Goal: Task Accomplishment & Management: Use online tool/utility

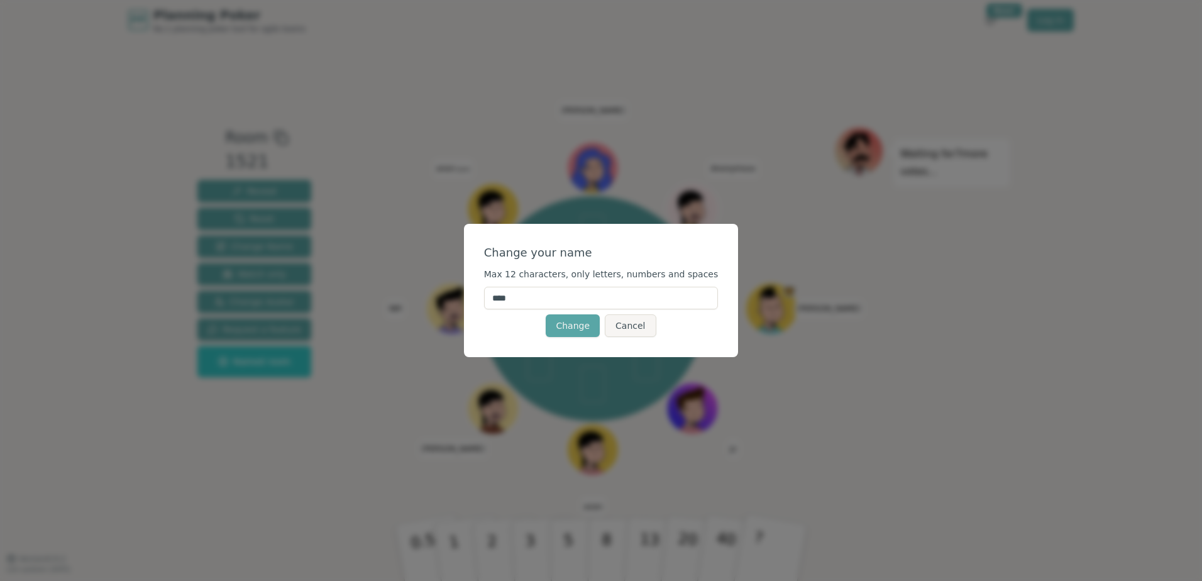
click at [531, 302] on input "****" at bounding box center [601, 298] width 235 height 23
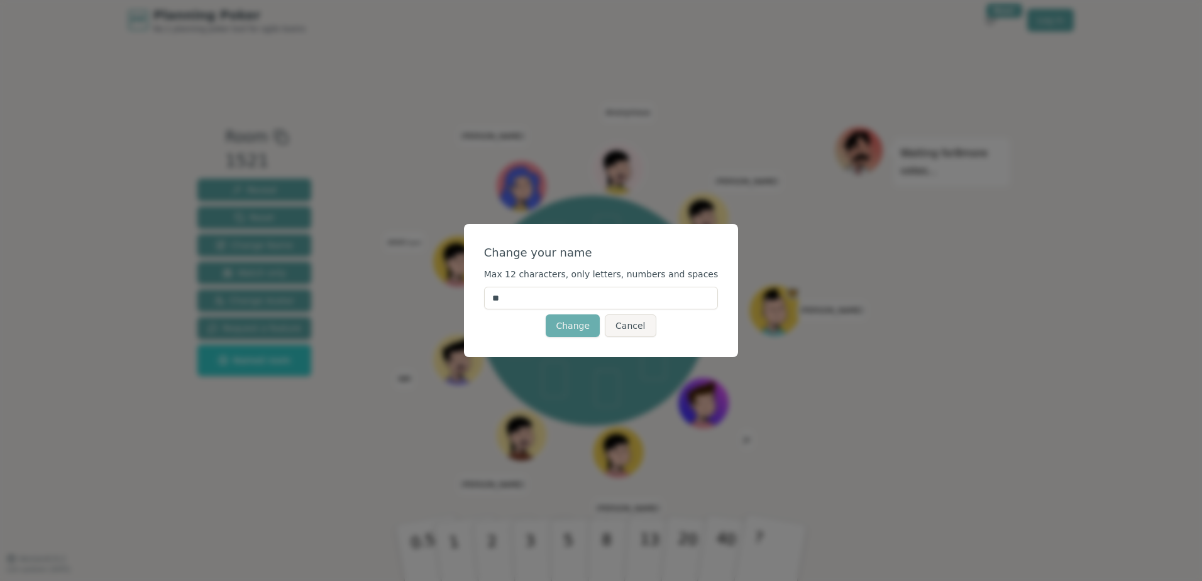
type input "**"
click at [561, 330] on button "Change" at bounding box center [573, 325] width 54 height 23
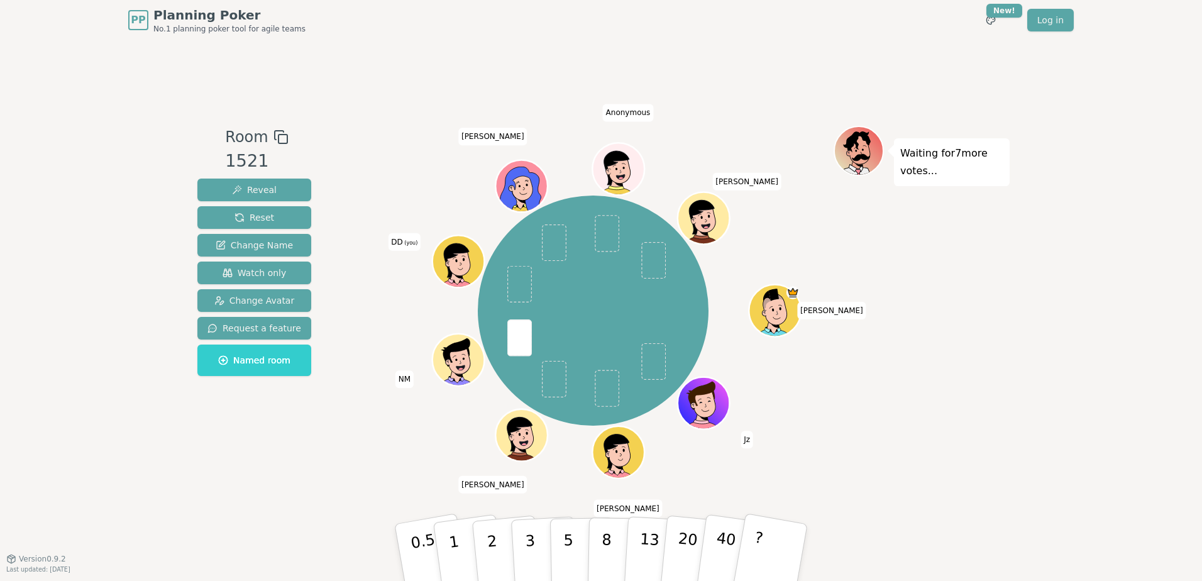
click at [452, 247] on icon at bounding box center [455, 260] width 25 height 34
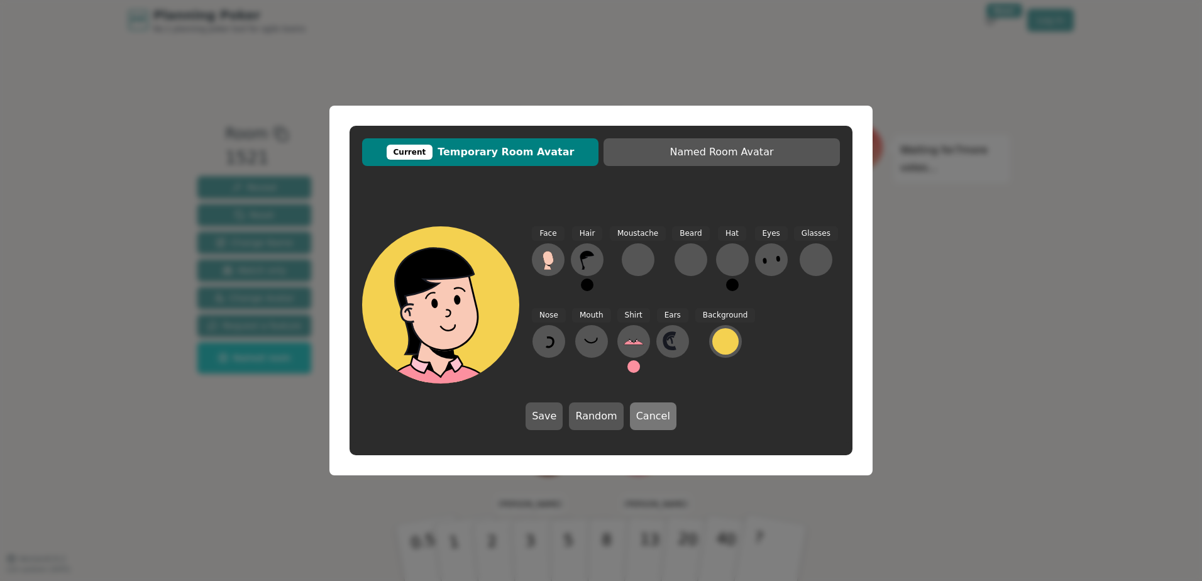
click at [636, 415] on button "Cancel" at bounding box center [653, 416] width 47 height 28
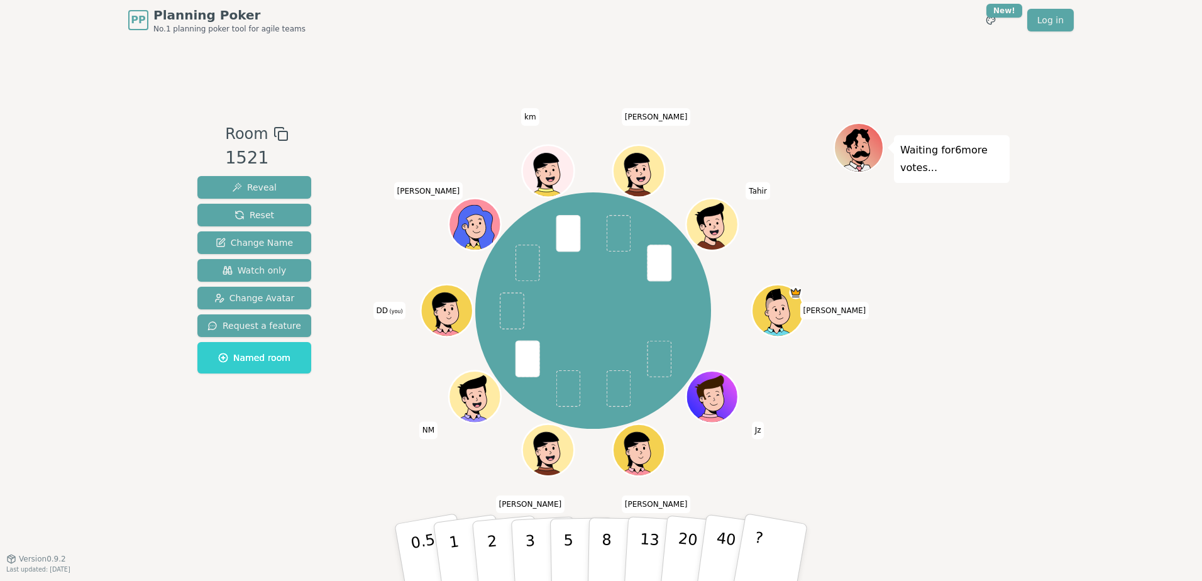
drag, startPoint x: 458, startPoint y: 308, endPoint x: 382, endPoint y: 230, distance: 108.1
click at [382, 230] on div "[PERSON_NAME] [PERSON_NAME] [PERSON_NAME] NM DD (you) [PERSON_NAME] k km [PERSO…" at bounding box center [593, 310] width 481 height 331
drag, startPoint x: 450, startPoint y: 312, endPoint x: 417, endPoint y: 338, distance: 42.5
click at [406, 347] on div "[PERSON_NAME] [PERSON_NAME] [PERSON_NAME] NM DD (you) [PERSON_NAME] k km [PERSO…" at bounding box center [593, 310] width 481 height 331
click at [436, 316] on icon at bounding box center [448, 318] width 25 height 8
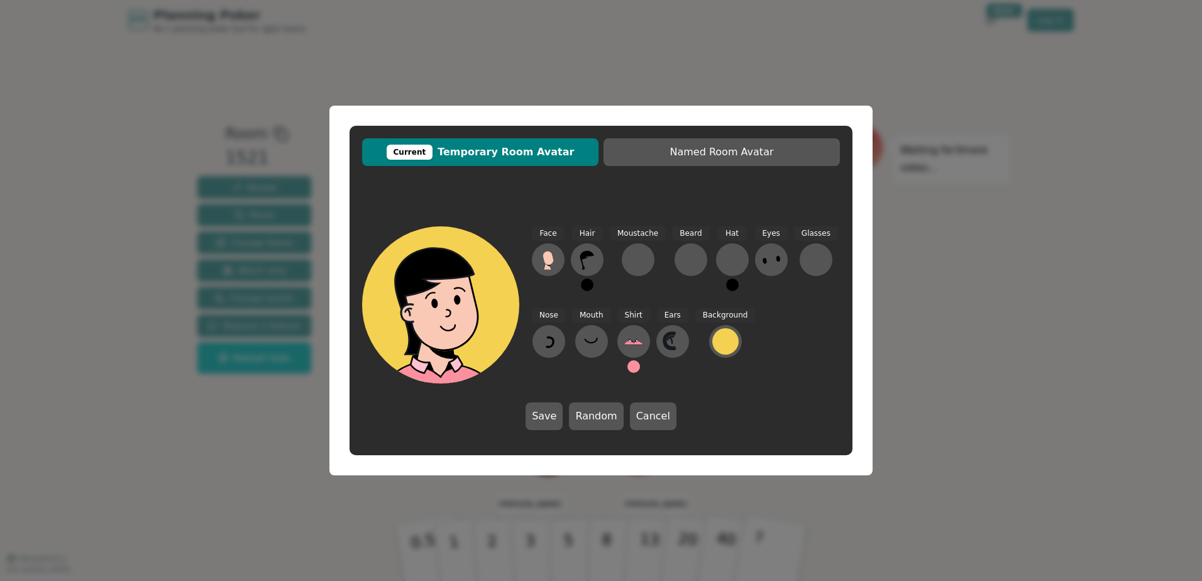
click at [985, 283] on div "Current Temporary Room Avatar Named Room Avatar Face Hair Moustache [PERSON_NAM…" at bounding box center [601, 290] width 1202 height 581
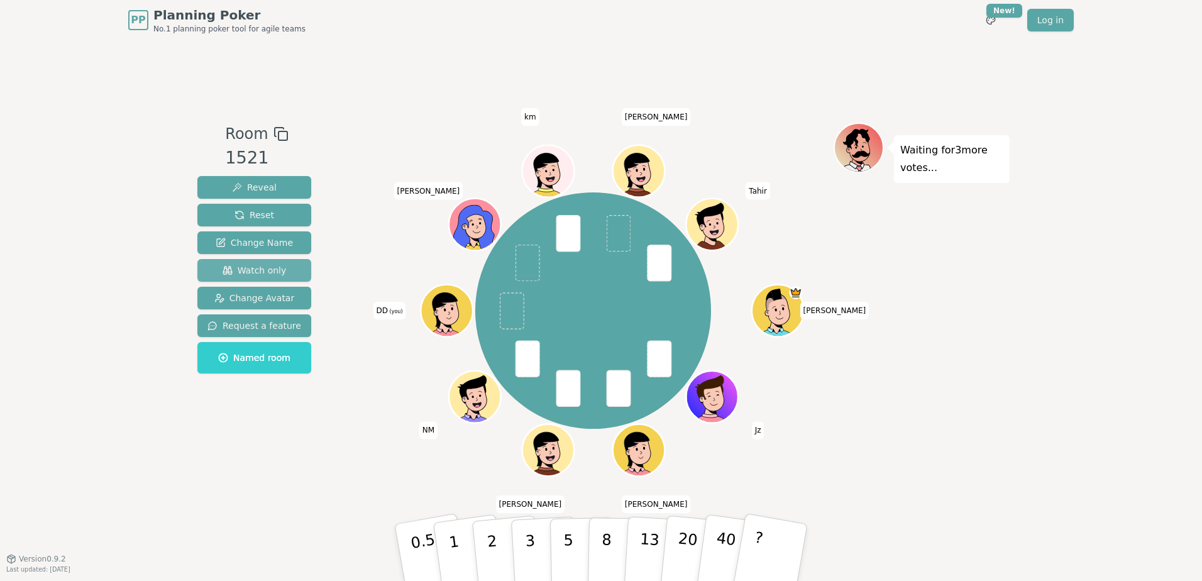
click at [247, 270] on span "Watch only" at bounding box center [255, 270] width 64 height 13
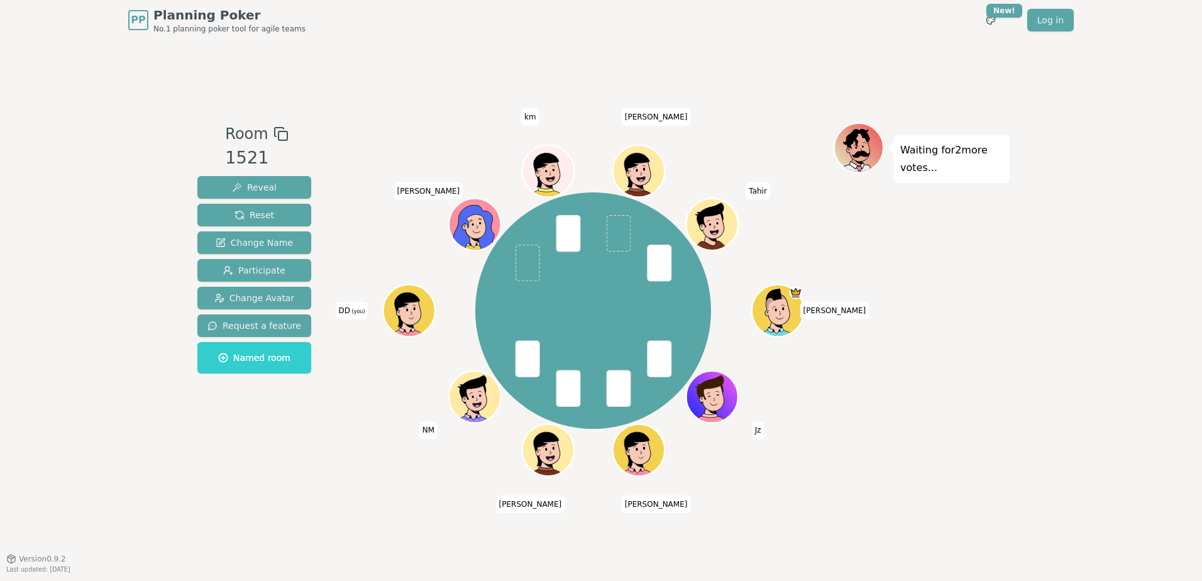
click at [408, 305] on icon at bounding box center [411, 307] width 40 height 6
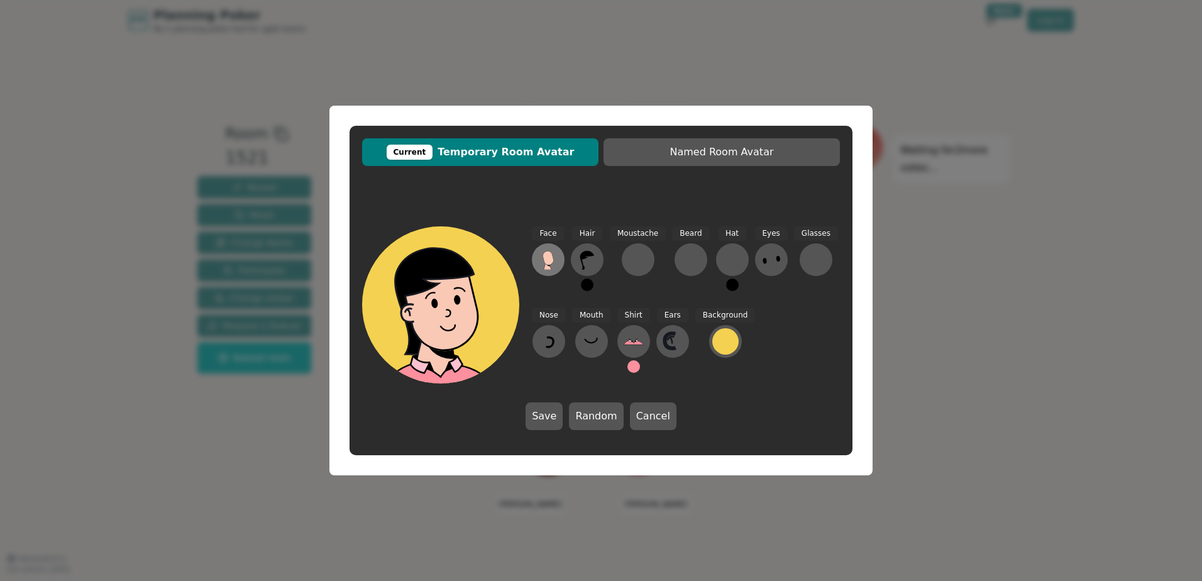
click at [548, 256] on icon at bounding box center [548, 258] width 11 height 14
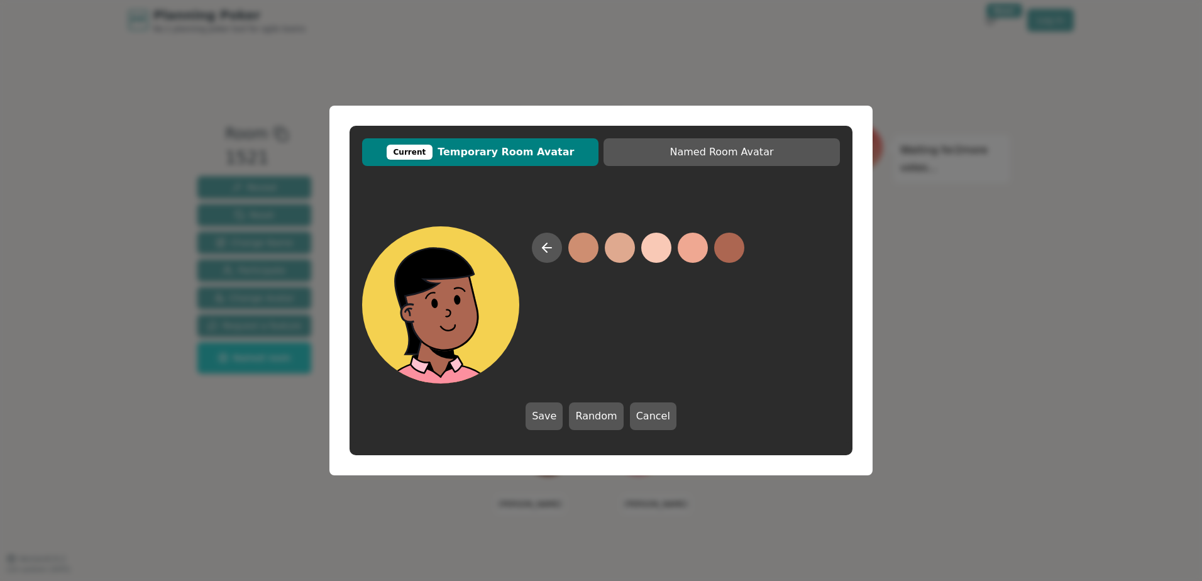
click at [724, 242] on button at bounding box center [729, 248] width 30 height 30
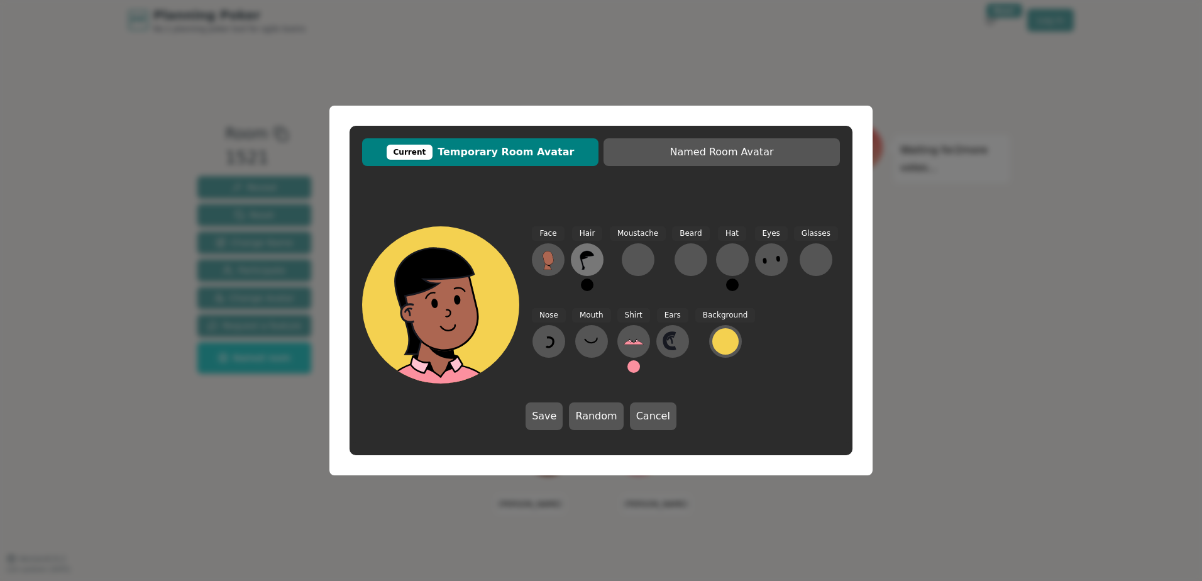
click at [581, 257] on icon at bounding box center [587, 260] width 14 height 19
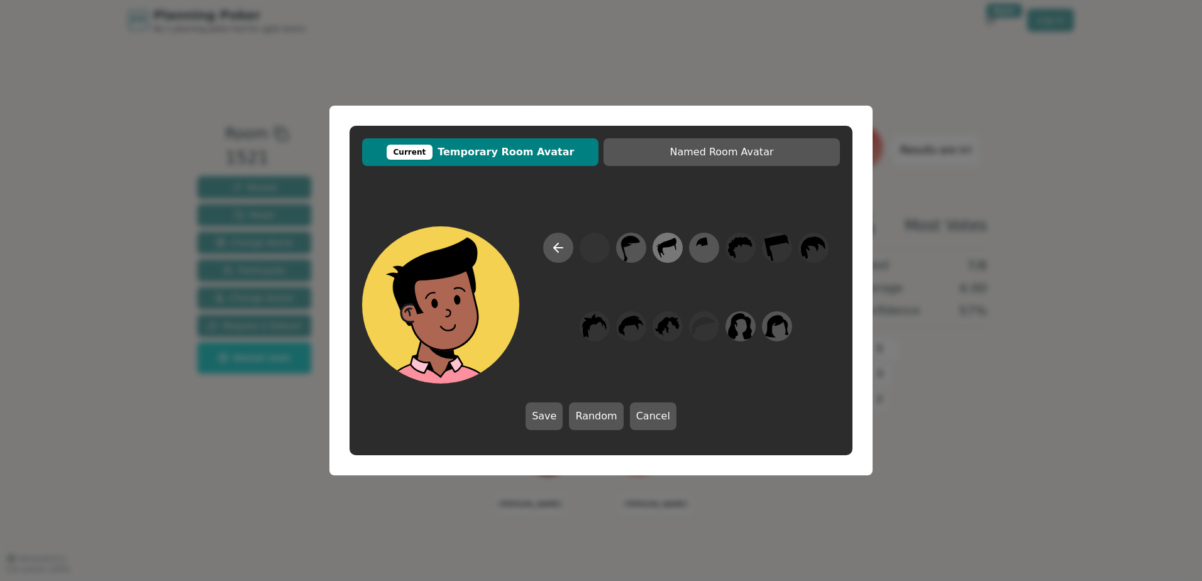
click at [670, 247] on icon at bounding box center [667, 248] width 25 height 28
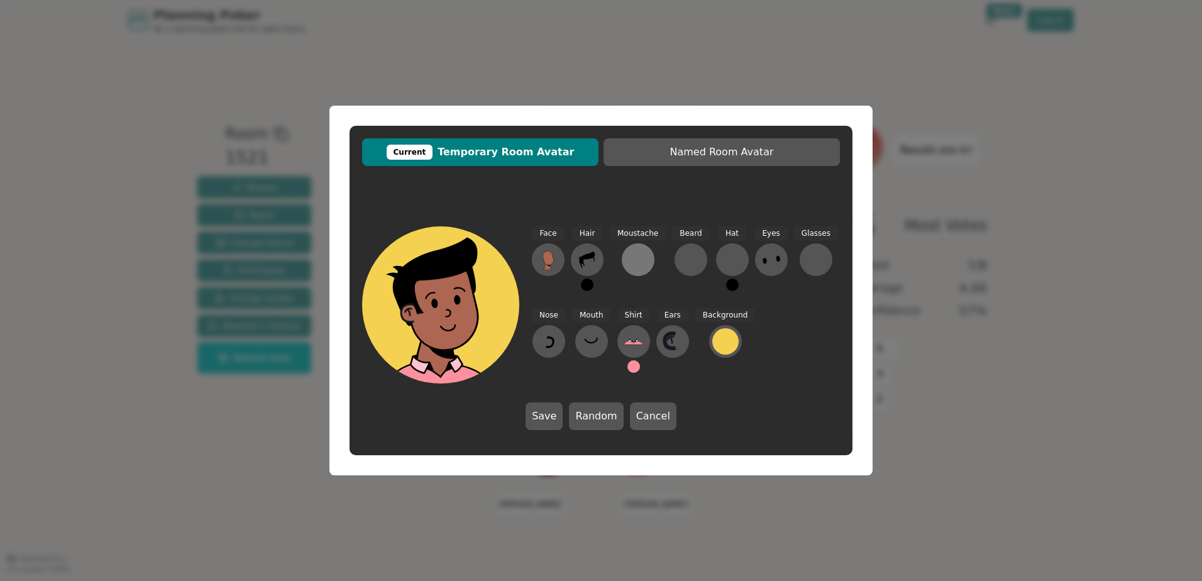
click at [636, 250] on div at bounding box center [638, 260] width 20 height 20
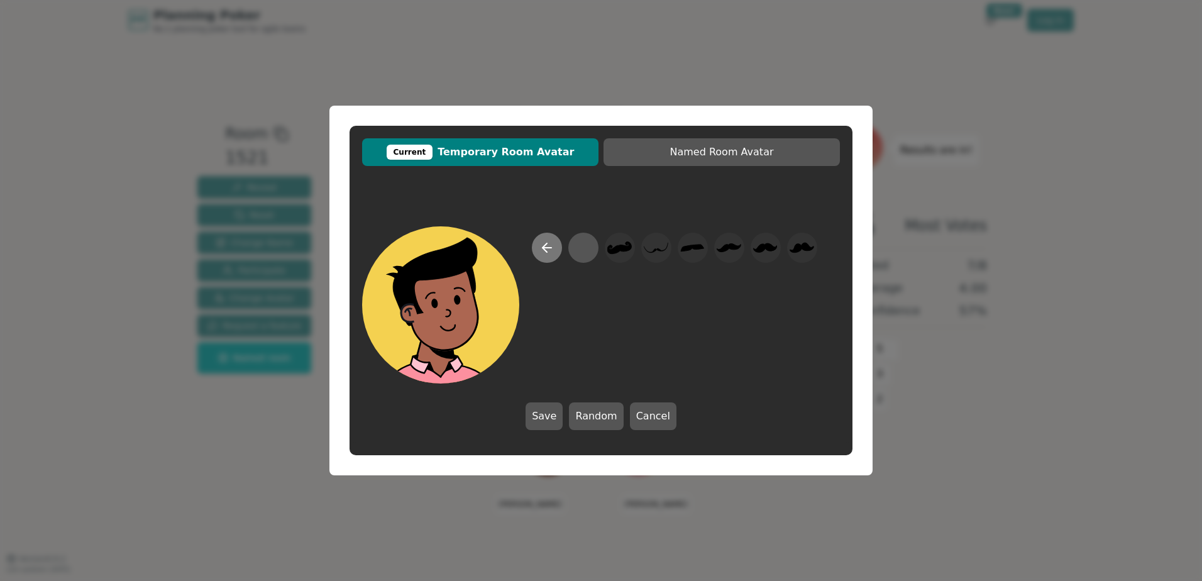
click at [543, 248] on icon at bounding box center [547, 248] width 9 height 0
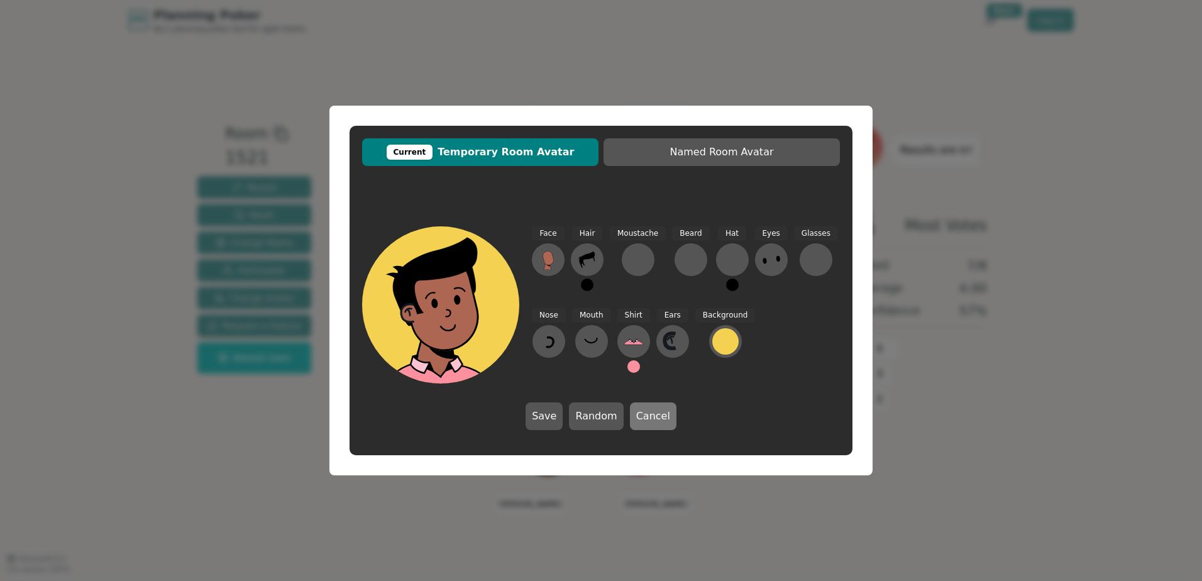
click at [636, 419] on button "Cancel" at bounding box center [653, 416] width 47 height 28
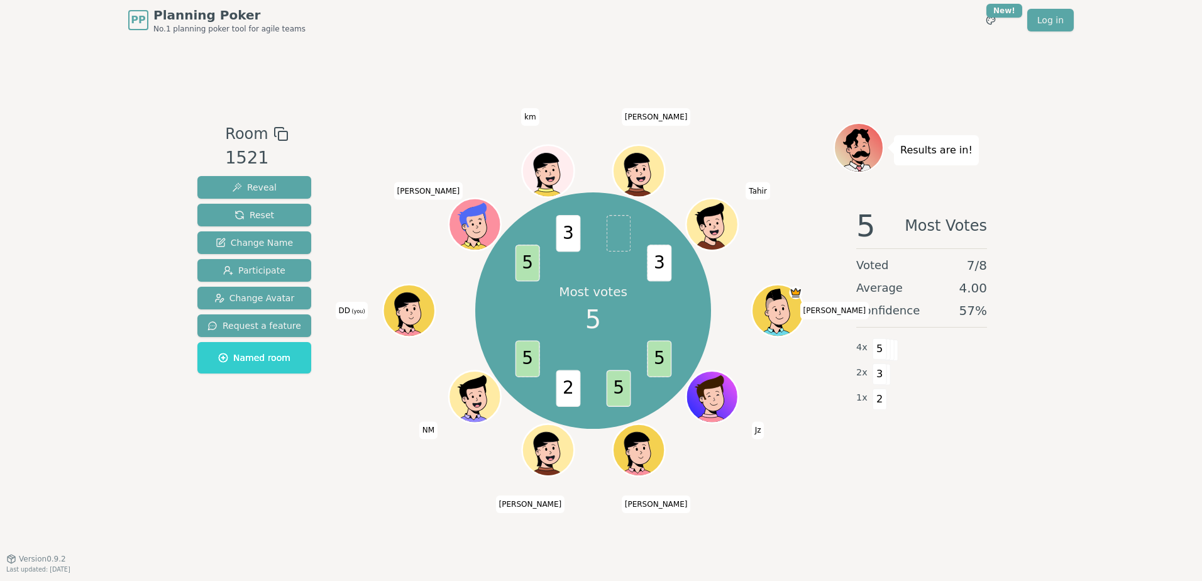
click at [409, 320] on icon at bounding box center [411, 318] width 25 height 8
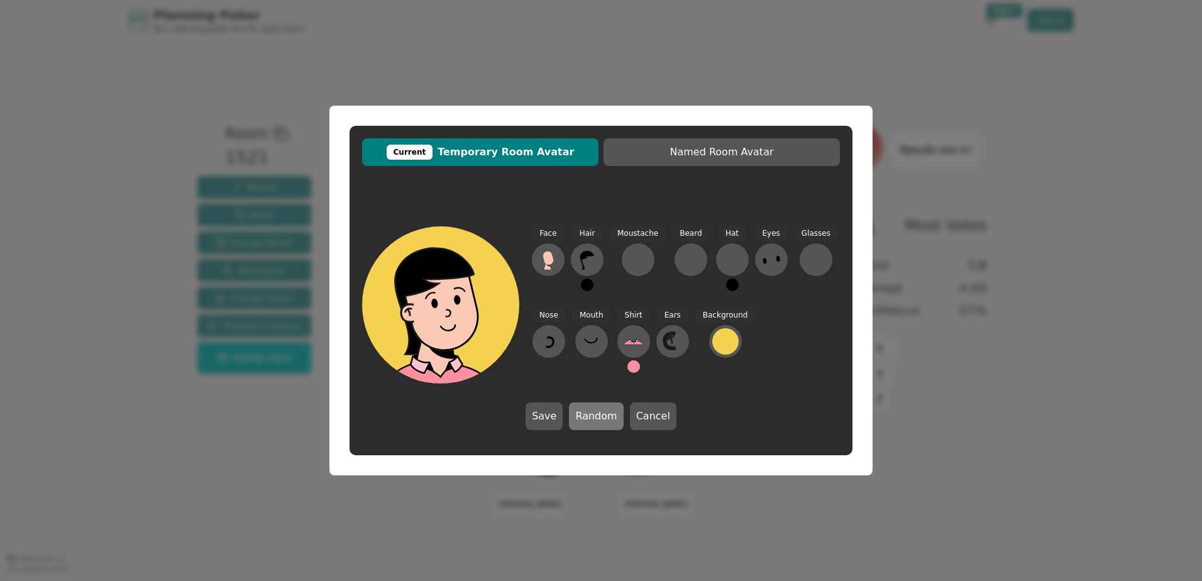
click at [604, 421] on button "Random" at bounding box center [596, 416] width 54 height 28
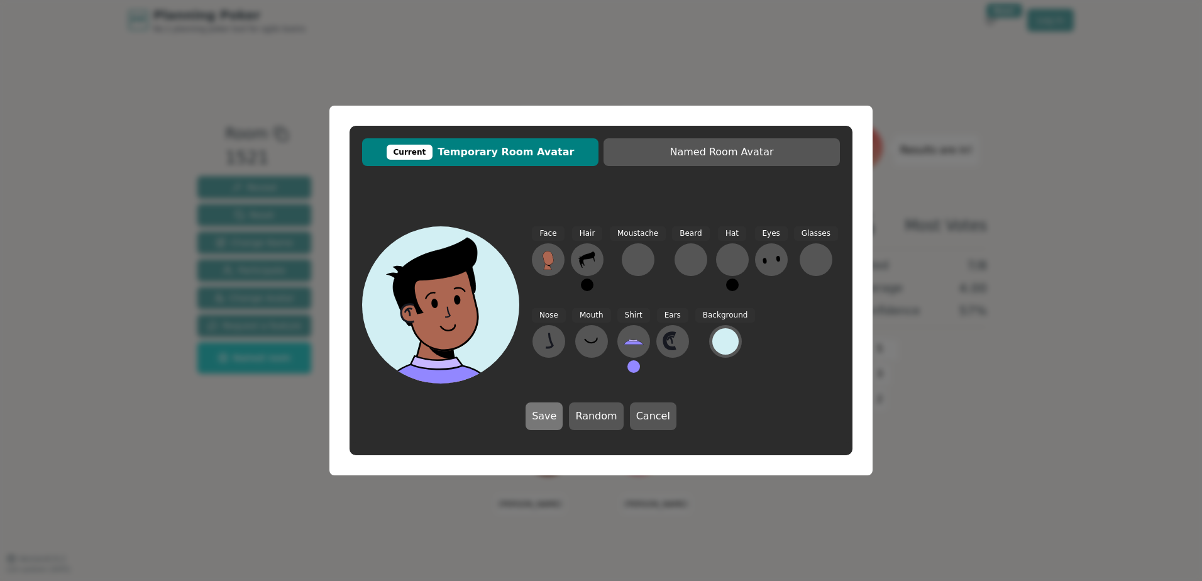
click at [540, 416] on button "Save" at bounding box center [544, 416] width 37 height 28
